Goal: Information Seeking & Learning: Learn about a topic

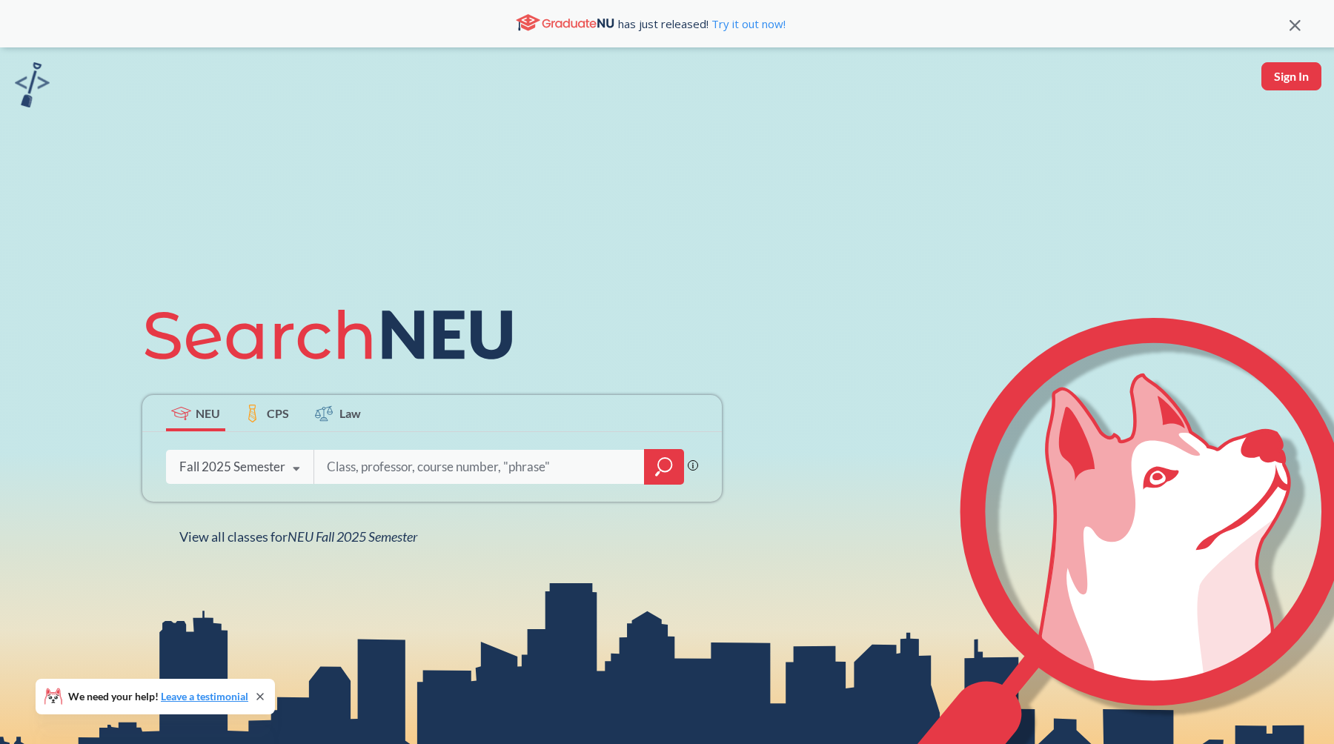
click at [389, 462] on input "search" at bounding box center [479, 466] width 308 height 31
type input "5100"
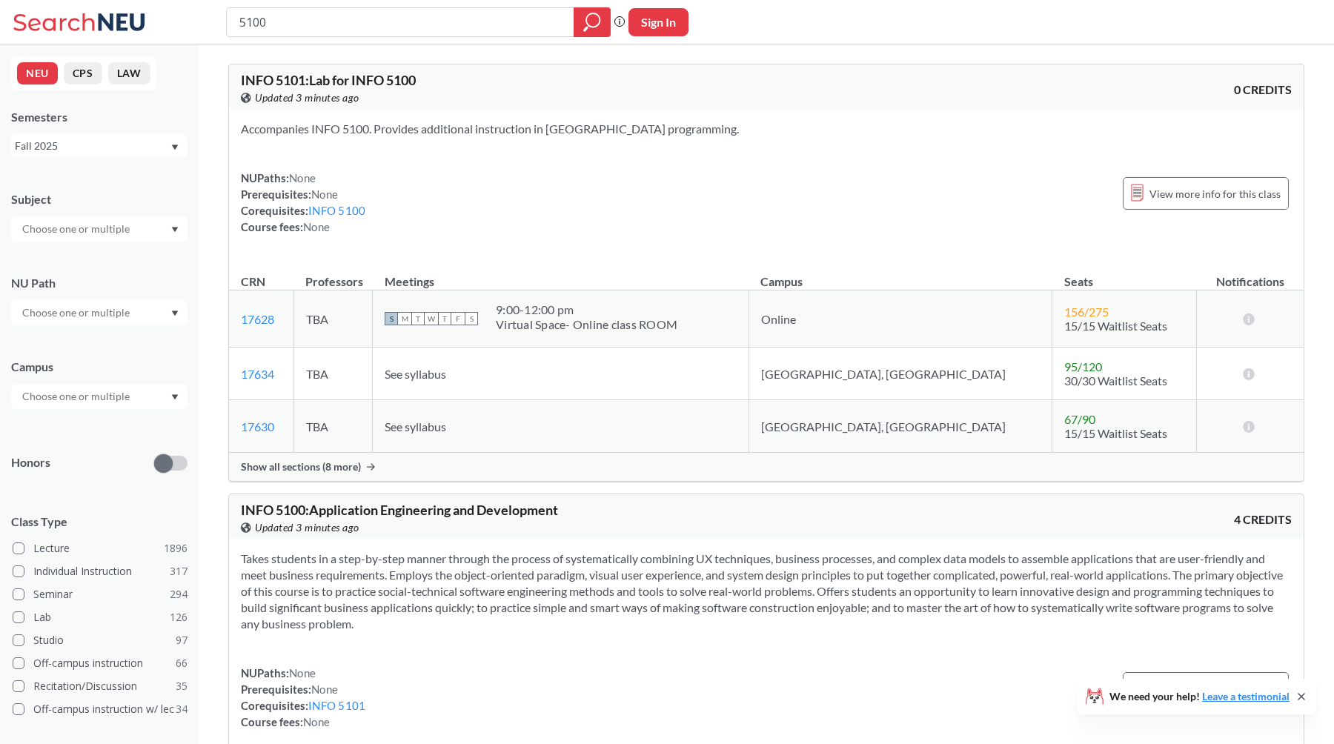
click at [291, 472] on span "Show all sections (8 more)" at bounding box center [301, 466] width 120 height 13
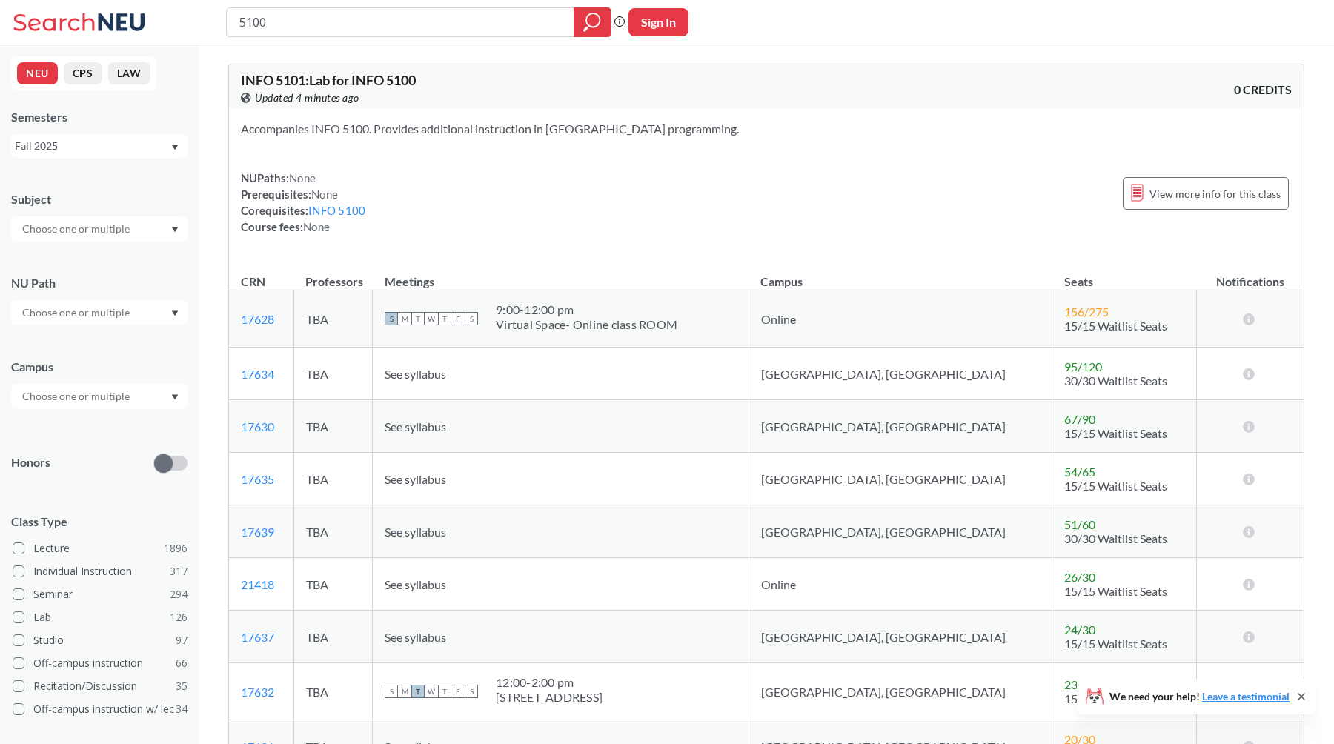
click at [621, 532] on td "See syllabus" at bounding box center [561, 531] width 376 height 53
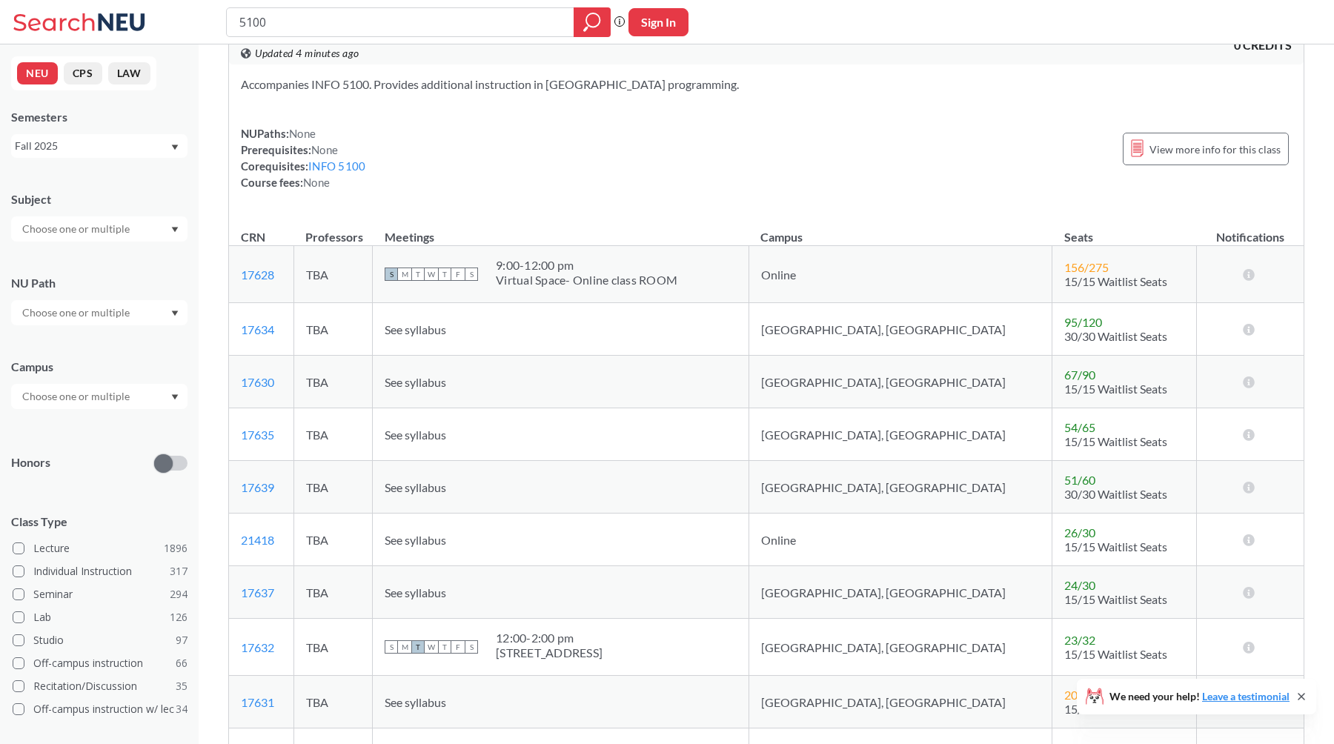
scroll to position [44, 0]
click at [258, 485] on link "17639" at bounding box center [257, 488] width 33 height 14
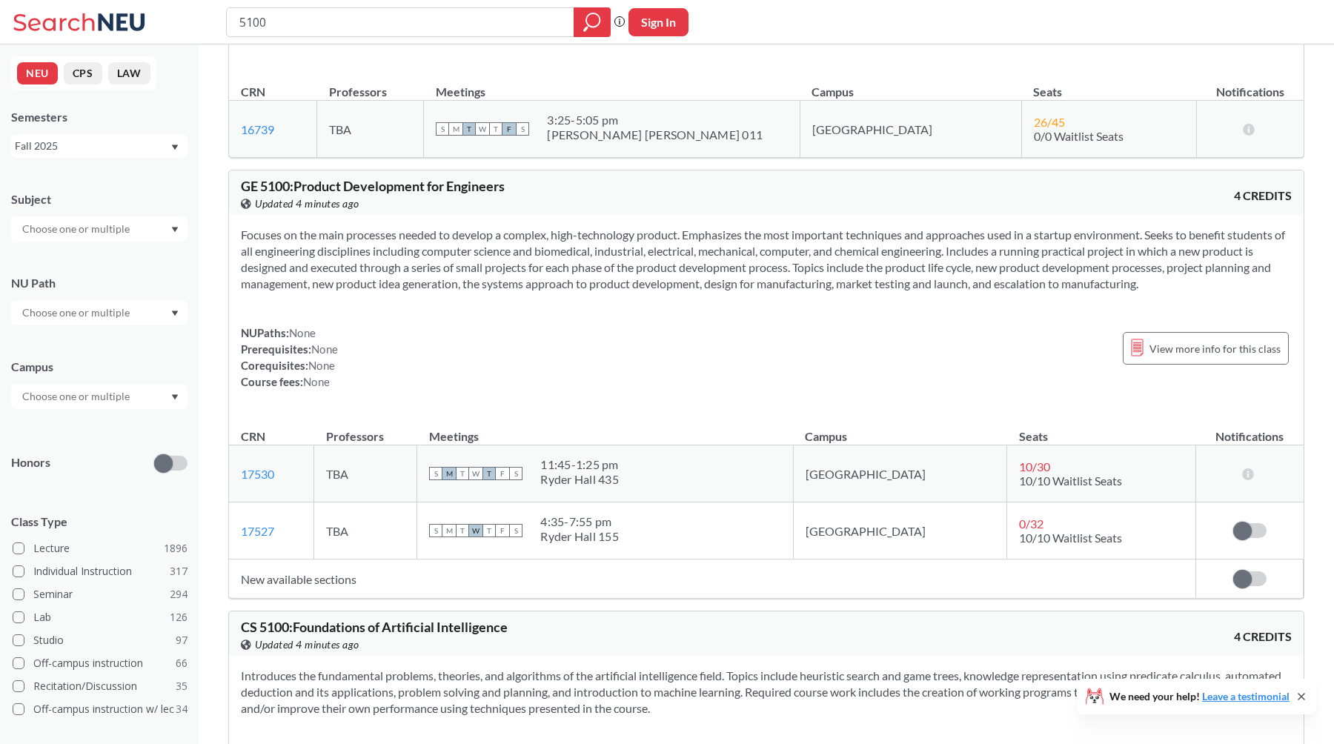
scroll to position [2836, 0]
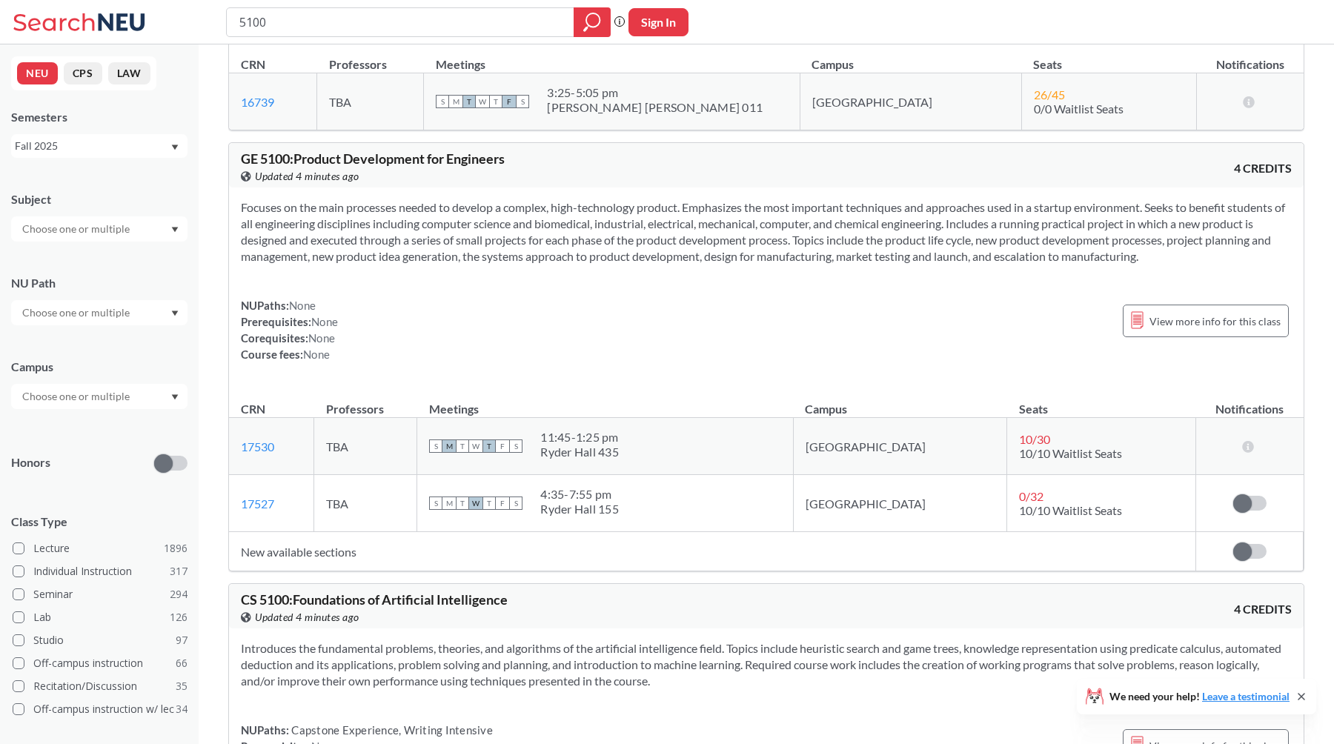
click at [311, 553] on td "New available sections" at bounding box center [712, 551] width 967 height 39
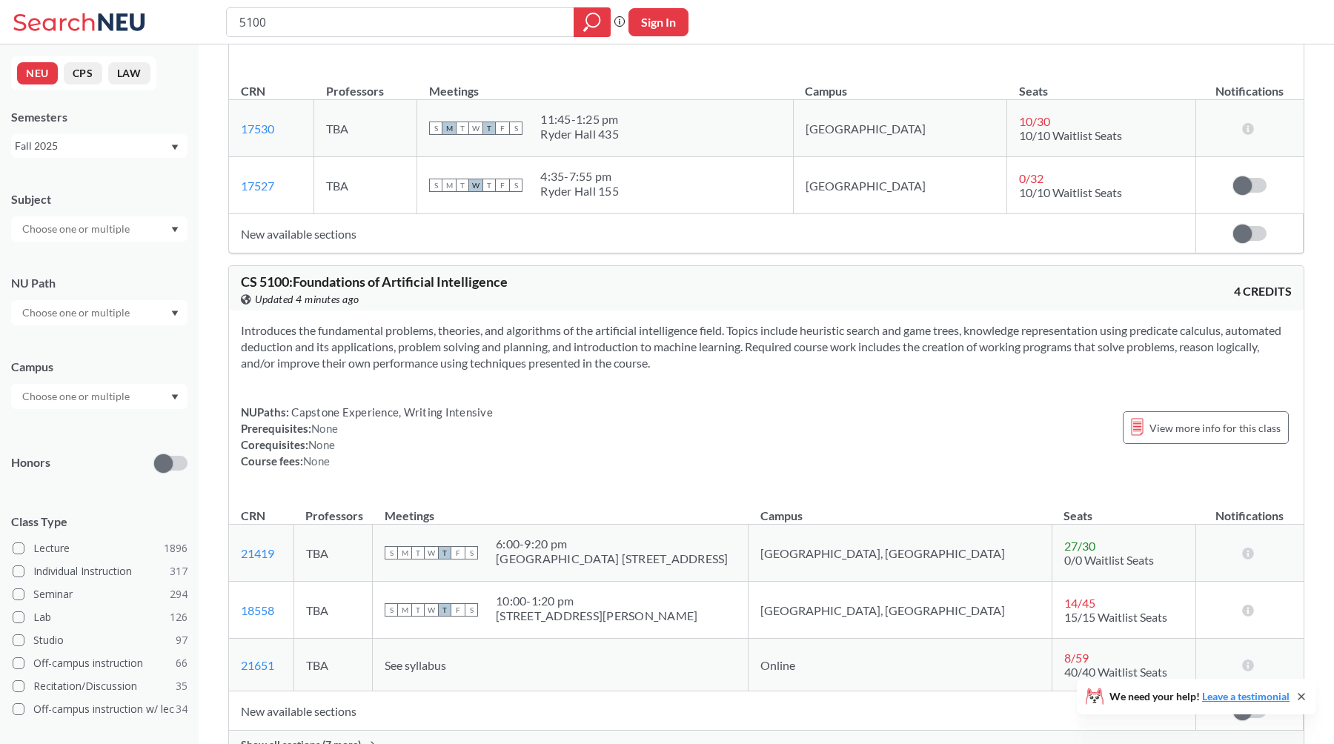
scroll to position [3156, 0]
click at [84, 397] on input "text" at bounding box center [77, 397] width 125 height 18
click at [66, 475] on span "( 683 )" at bounding box center [65, 470] width 24 height 13
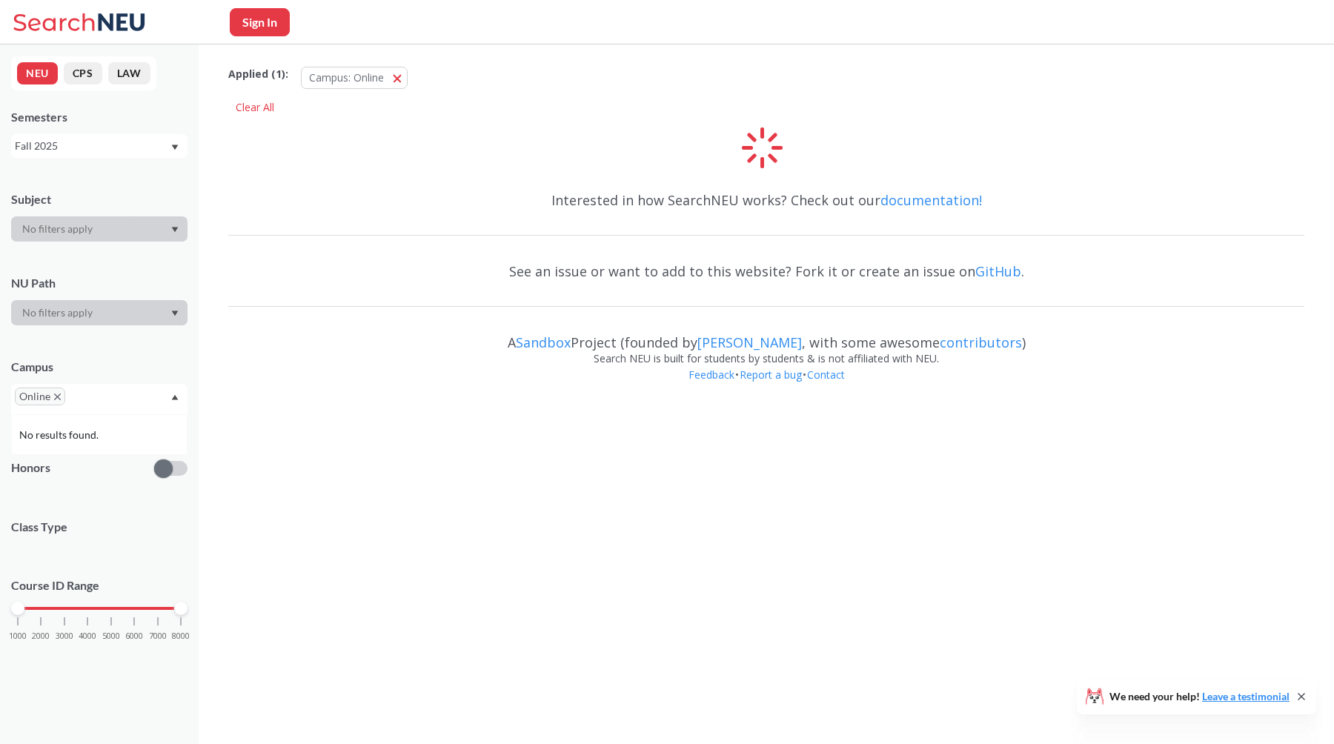
click at [79, 428] on span "No results found." at bounding box center [60, 435] width 82 height 16
click at [94, 437] on span "No results found." at bounding box center [60, 435] width 82 height 16
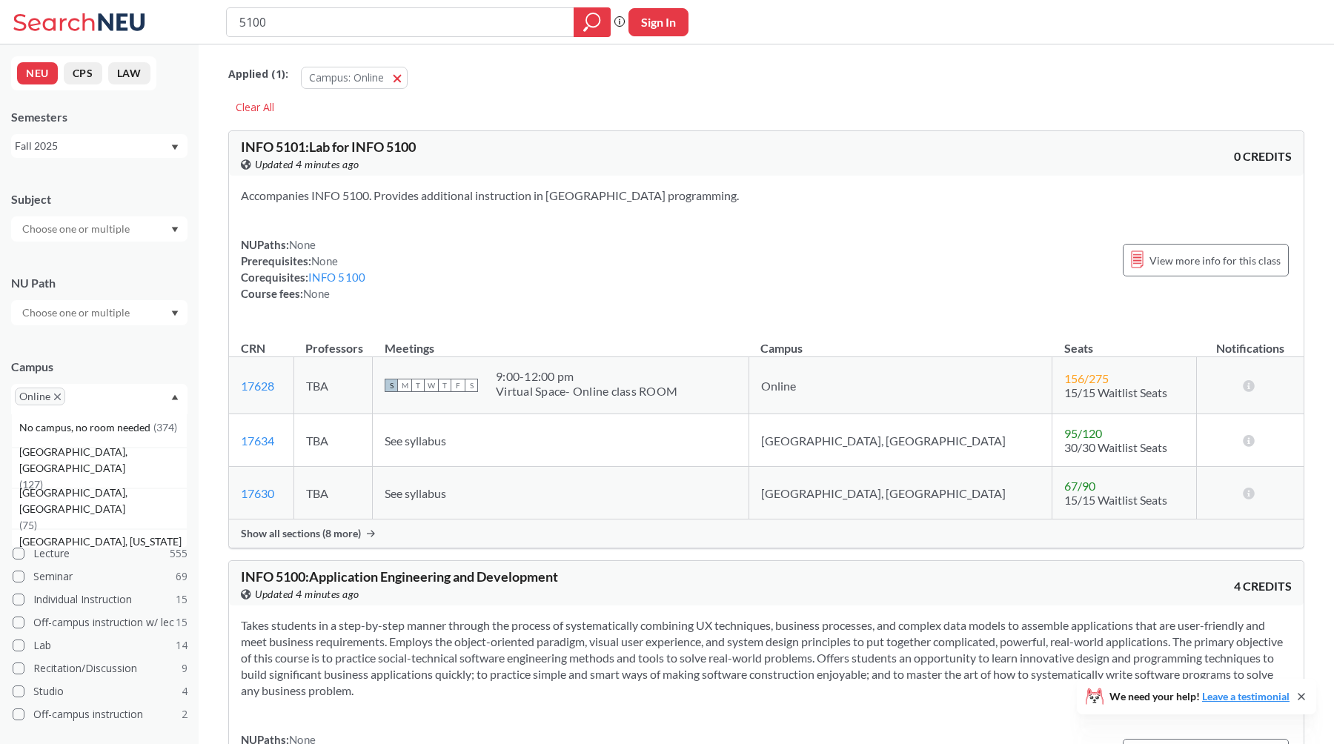
scroll to position [39, 0]
click at [43, 488] on span "( 127 )" at bounding box center [31, 494] width 24 height 13
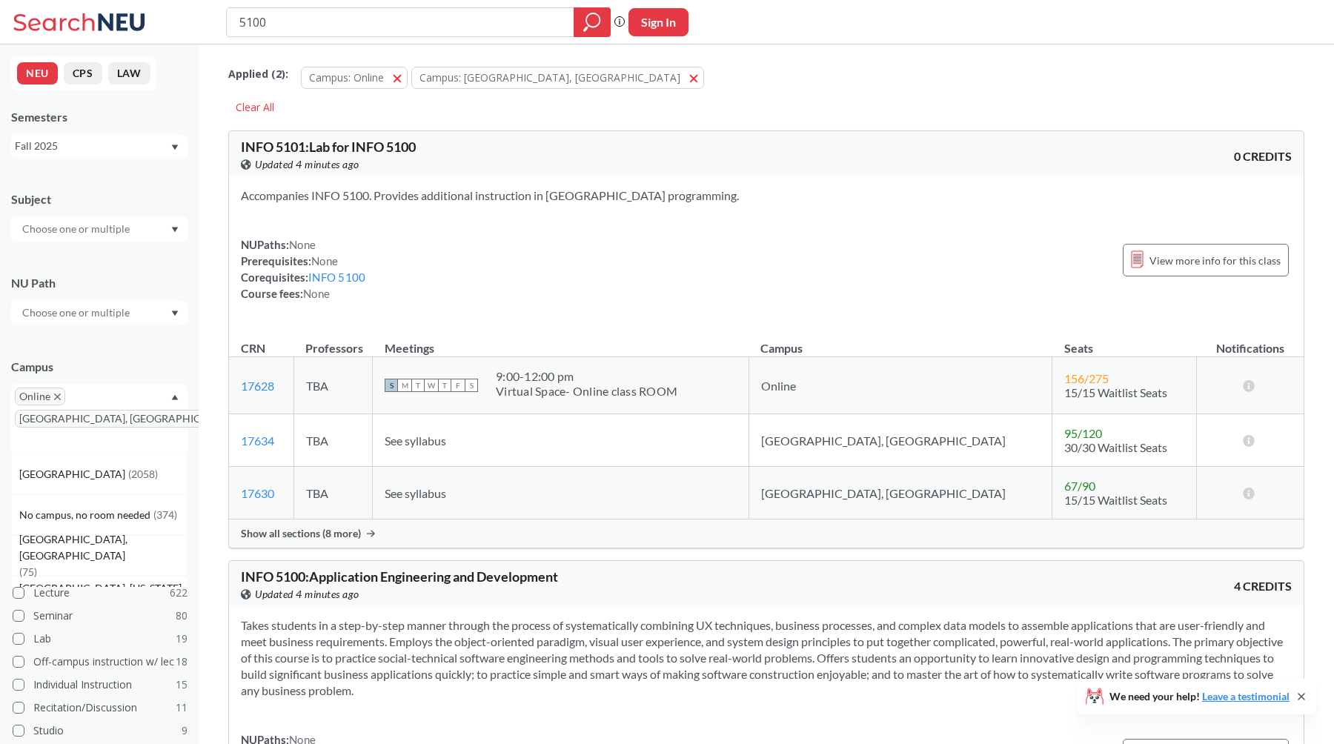
click at [126, 240] on div at bounding box center [99, 228] width 176 height 25
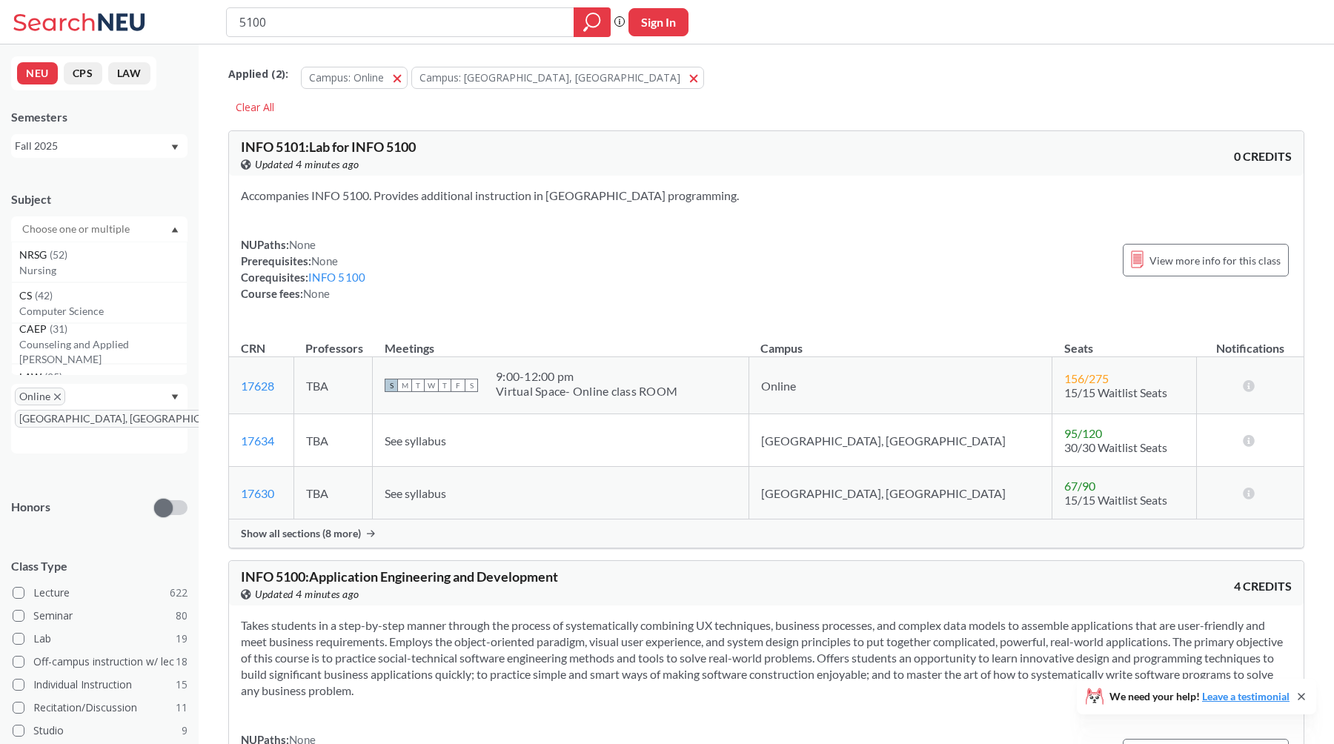
click at [133, 219] on div at bounding box center [99, 228] width 176 height 25
click at [100, 307] on input "text" at bounding box center [77, 313] width 125 height 18
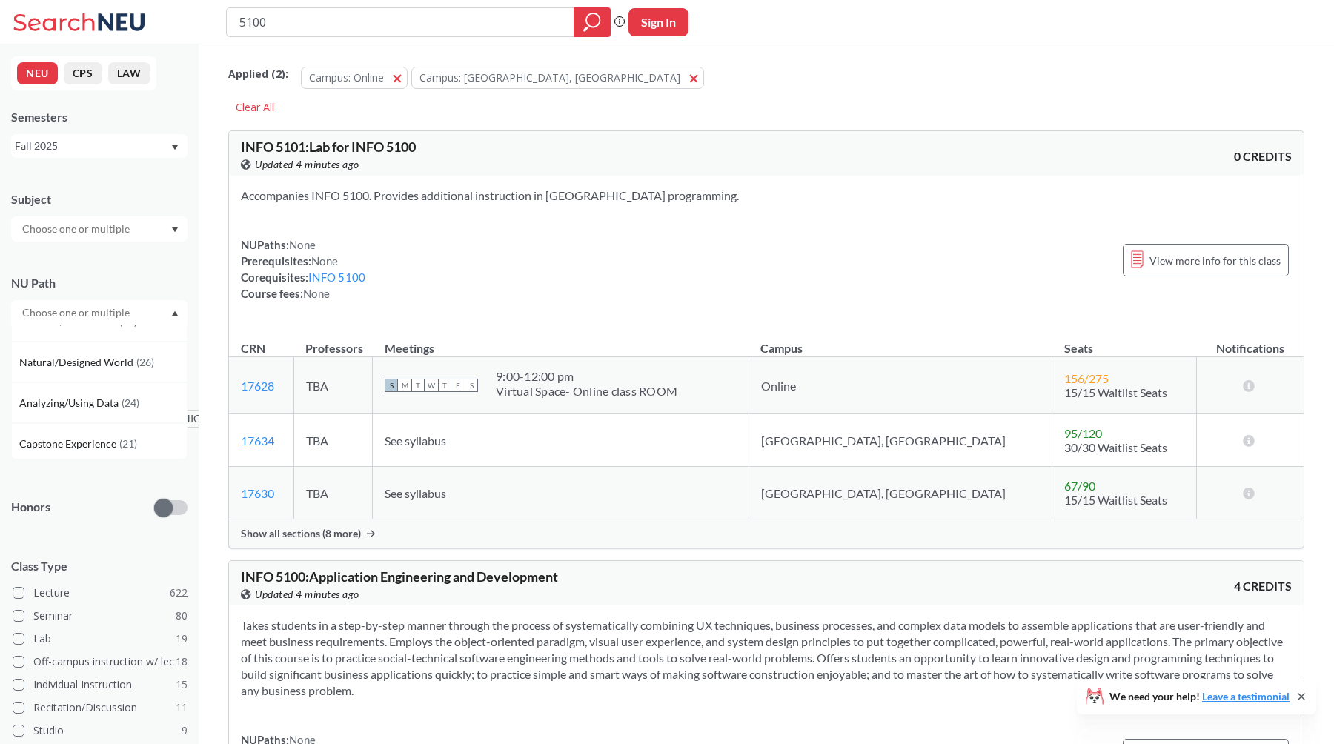
click at [106, 235] on input "text" at bounding box center [77, 229] width 125 height 18
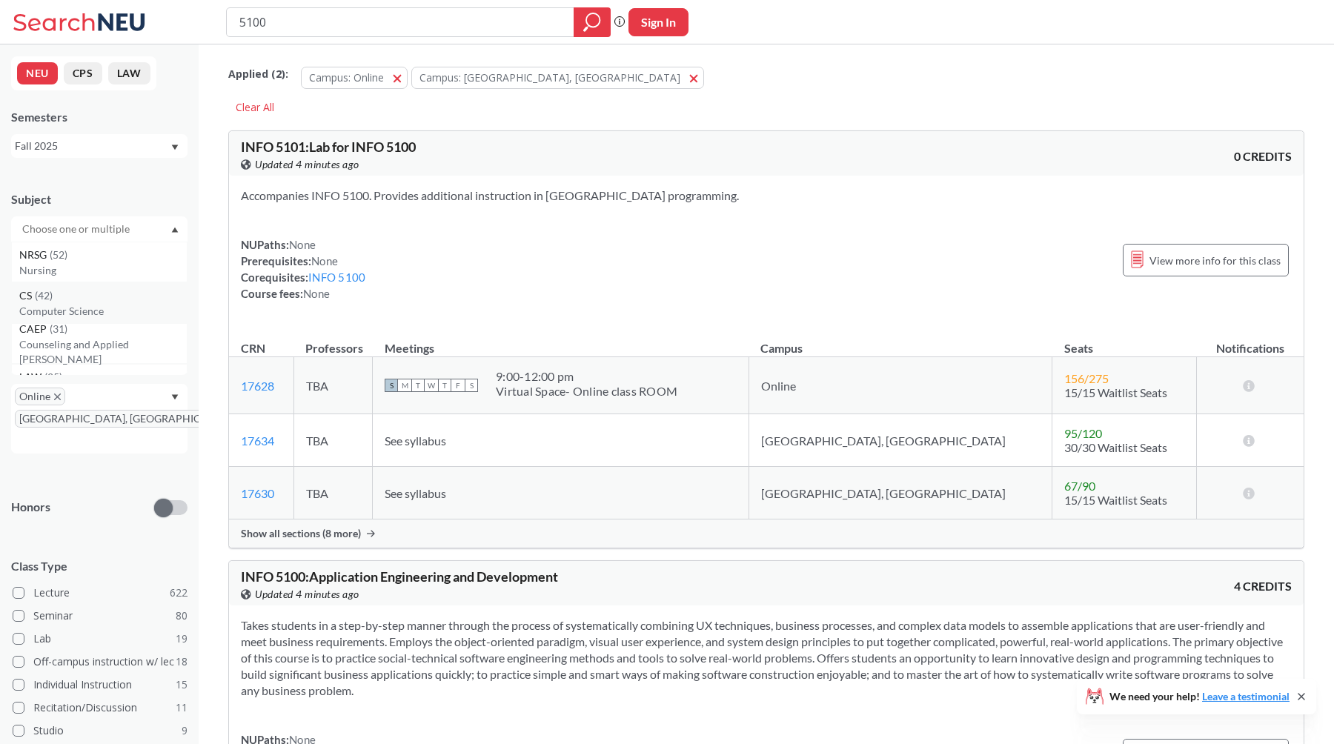
click at [87, 310] on p "Computer Science" at bounding box center [102, 311] width 167 height 15
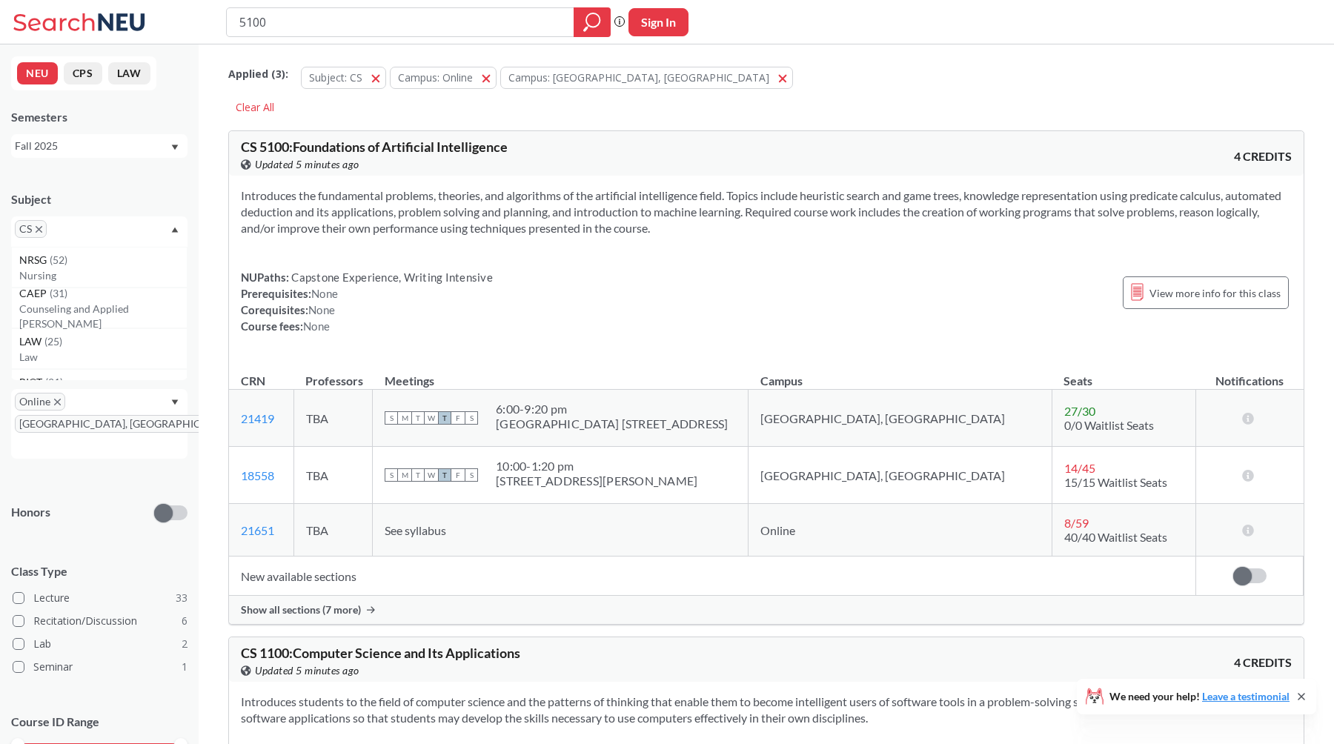
click at [268, 611] on span "Show all sections (7 more)" at bounding box center [301, 609] width 120 height 13
